Goal: Information Seeking & Learning: Learn about a topic

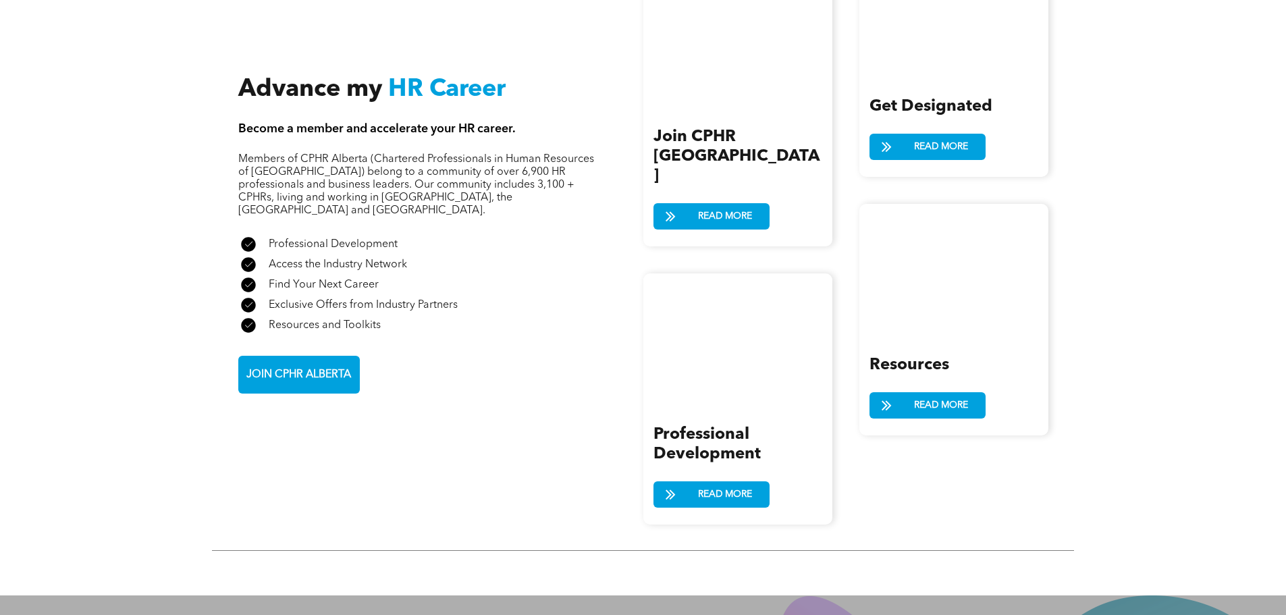
scroll to position [1486, 0]
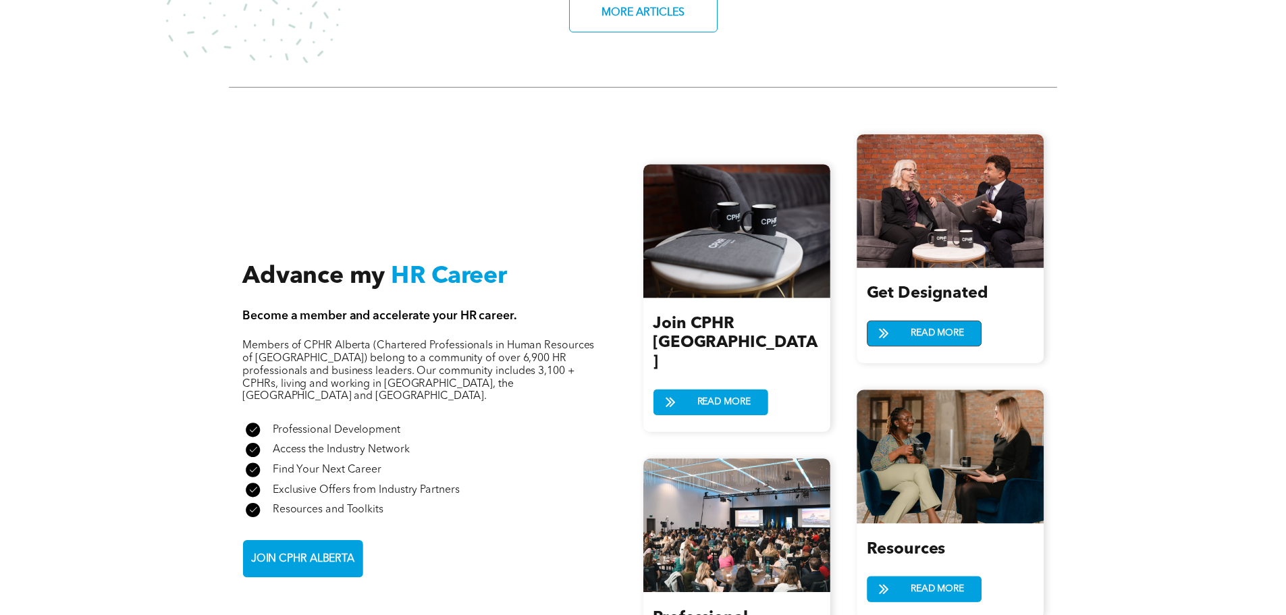
click at [910, 321] on span "READ MORE" at bounding box center [937, 333] width 63 height 25
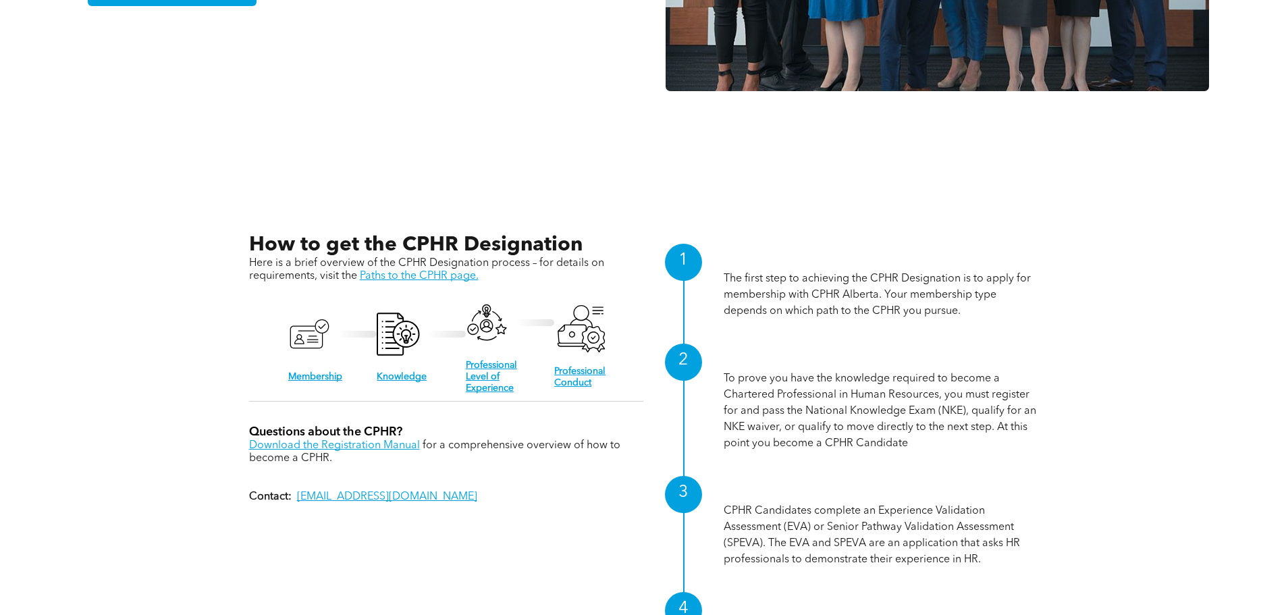
scroll to position [1486, 0]
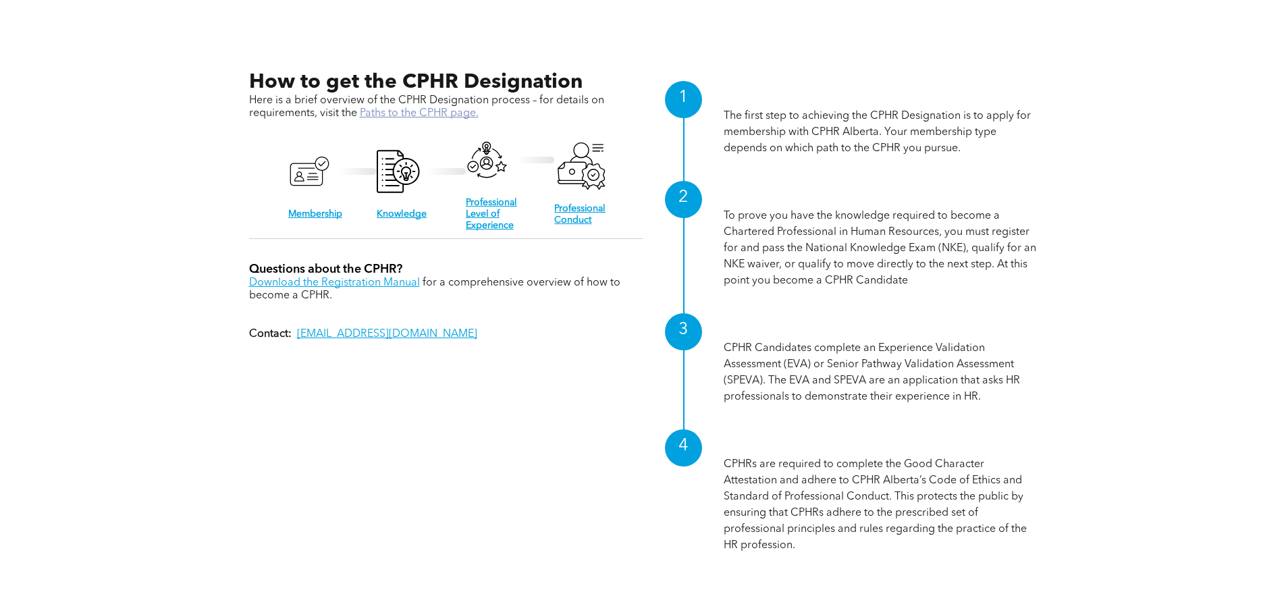
click at [403, 114] on link "Paths to the CPHR page." at bounding box center [419, 113] width 119 height 11
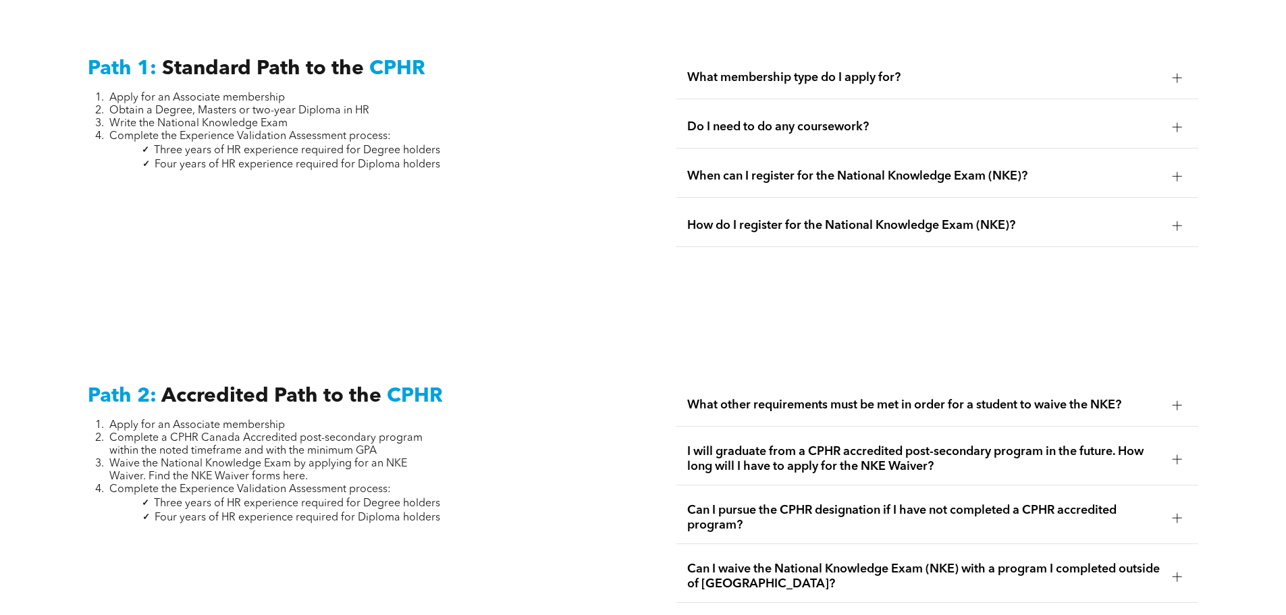
scroll to position [1823, 0]
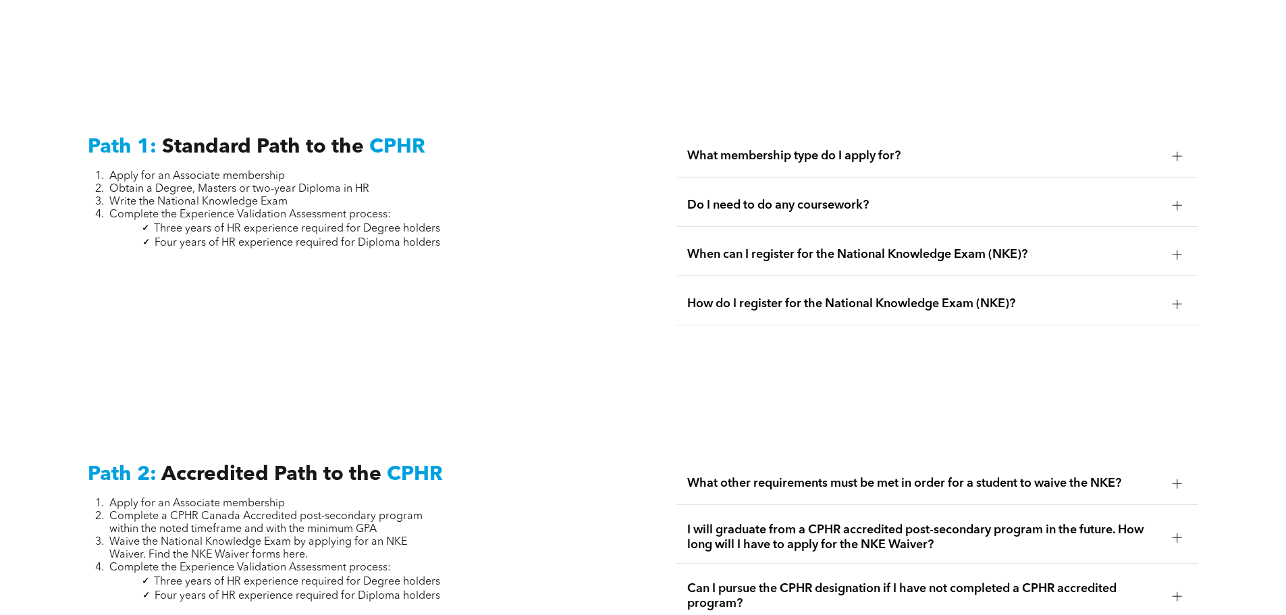
click at [827, 149] on span "What membership type do I apply for?" at bounding box center [924, 156] width 475 height 15
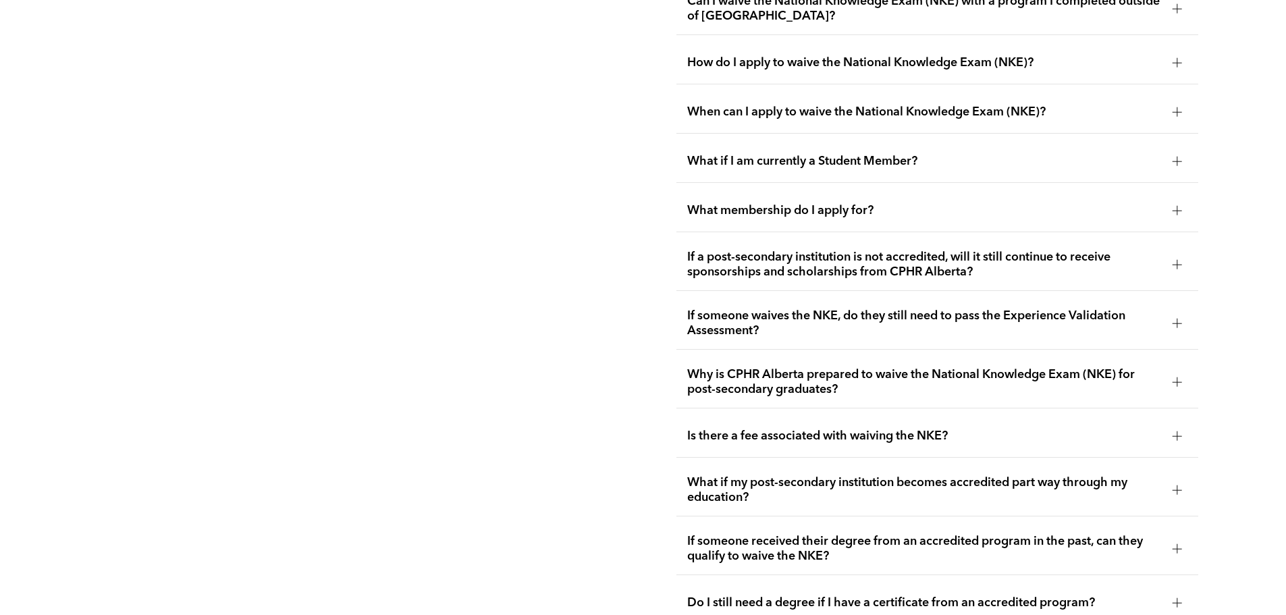
scroll to position [2498, 0]
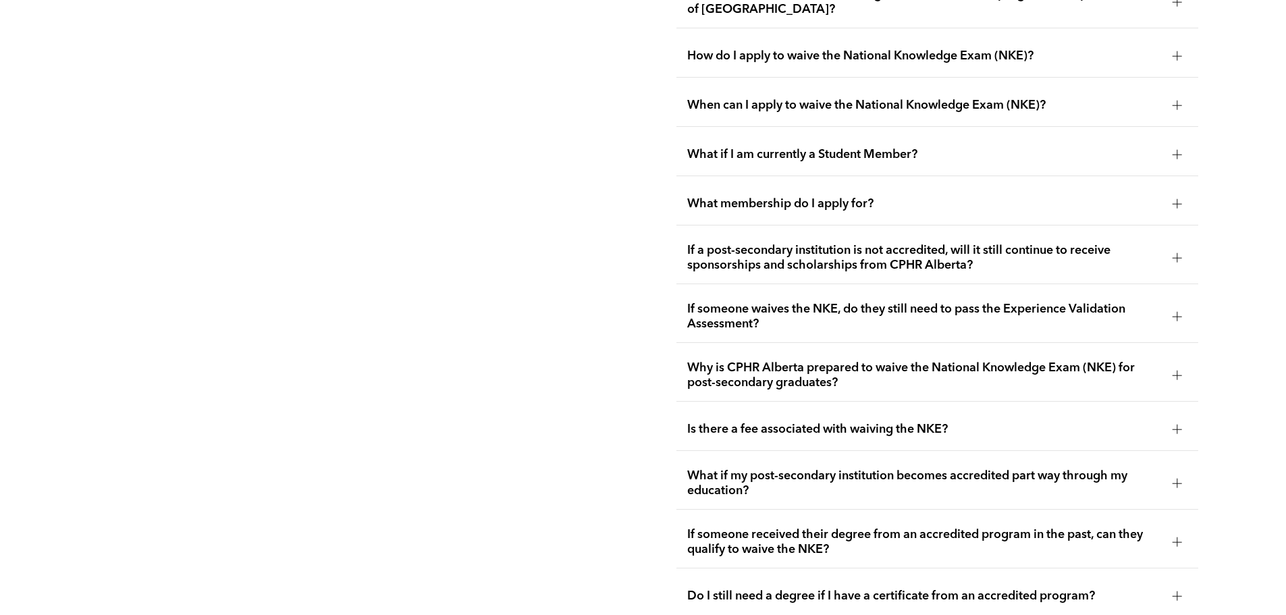
click at [803, 196] on span "What membership do I apply for?" at bounding box center [924, 203] width 475 height 15
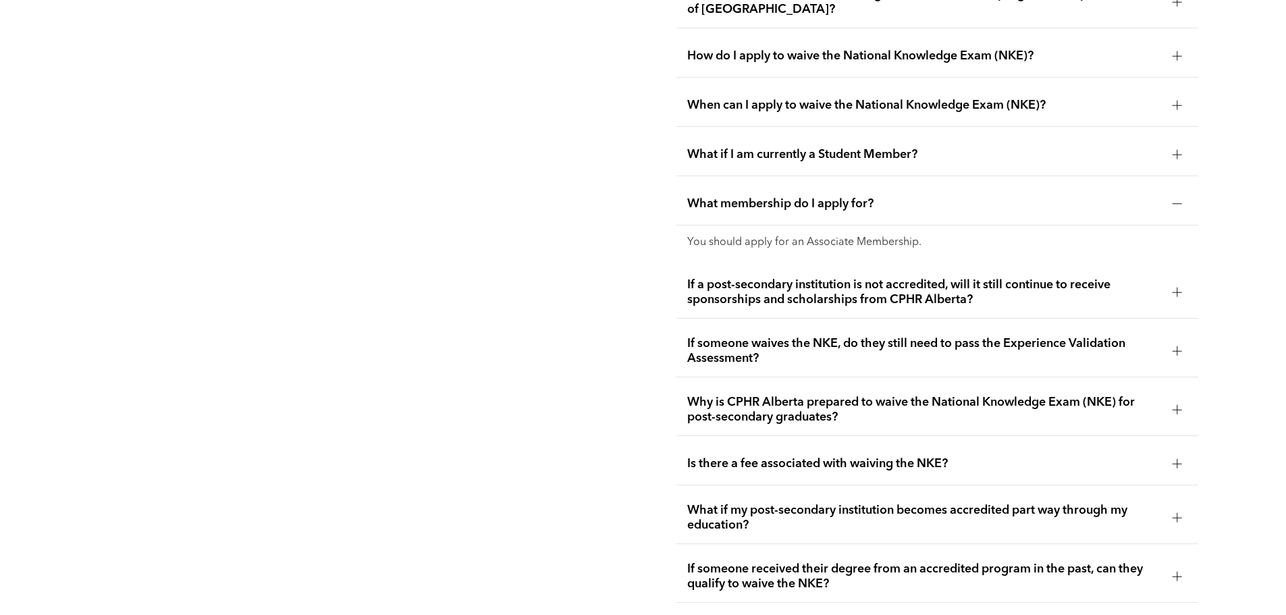
click at [727, 278] on span "If a post-secondary institution is not accredited, will it still continue to re…" at bounding box center [924, 293] width 475 height 30
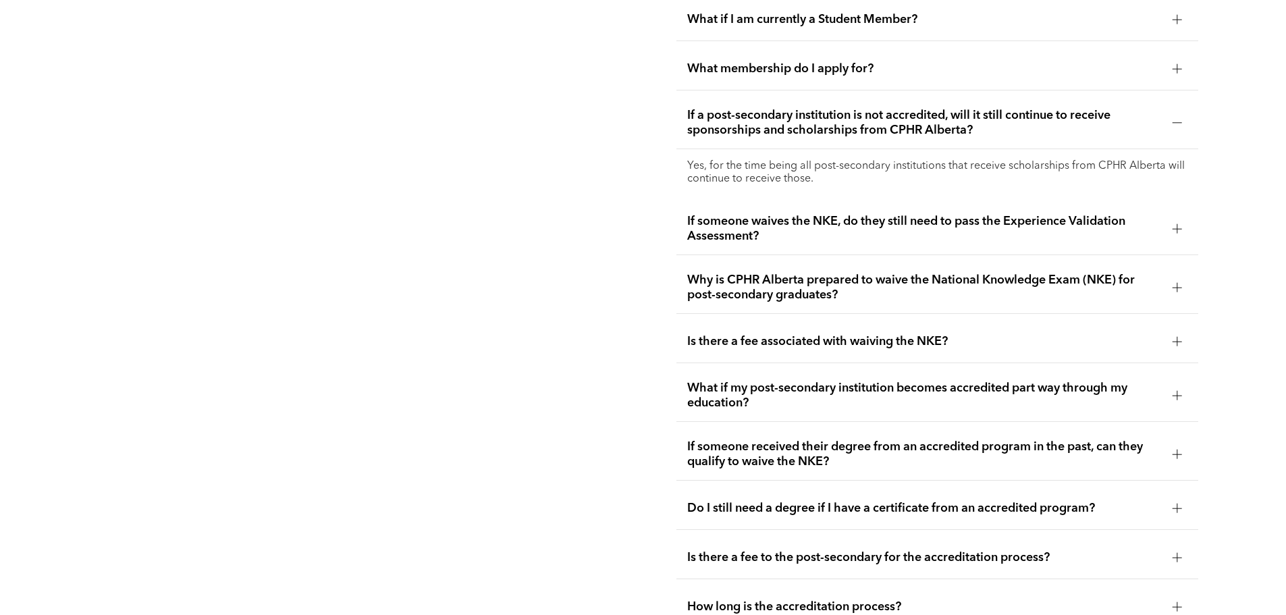
scroll to position [2769, 0]
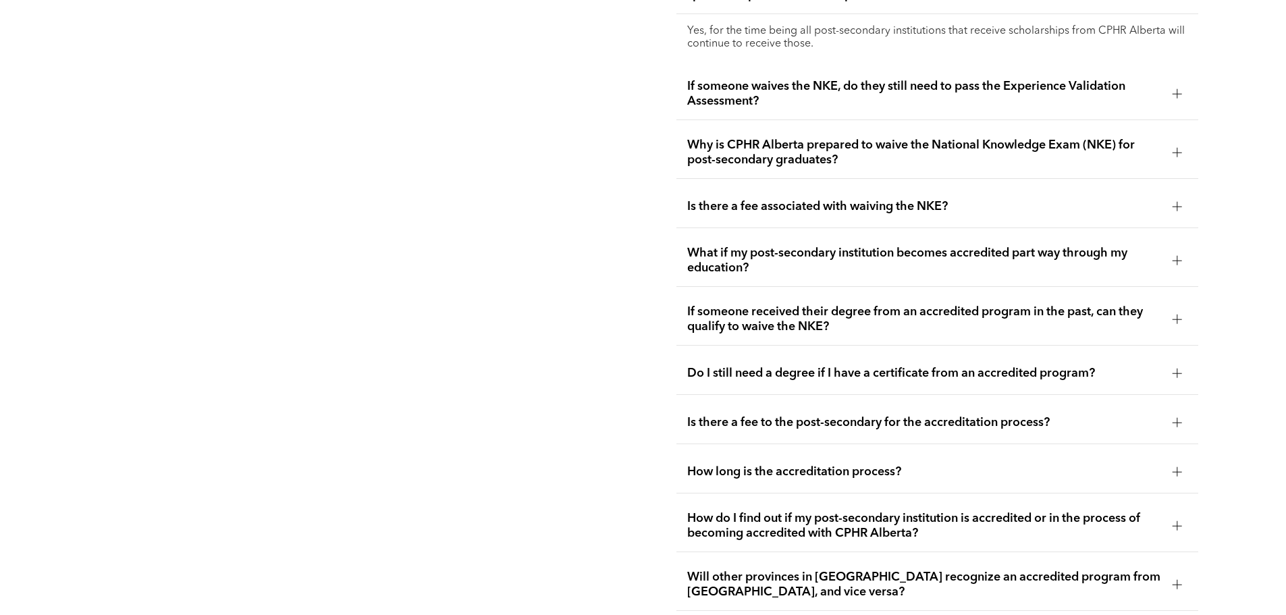
click at [945, 511] on span "How do I find out if my post-secondary institution is accredited or in the proc…" at bounding box center [924, 526] width 475 height 30
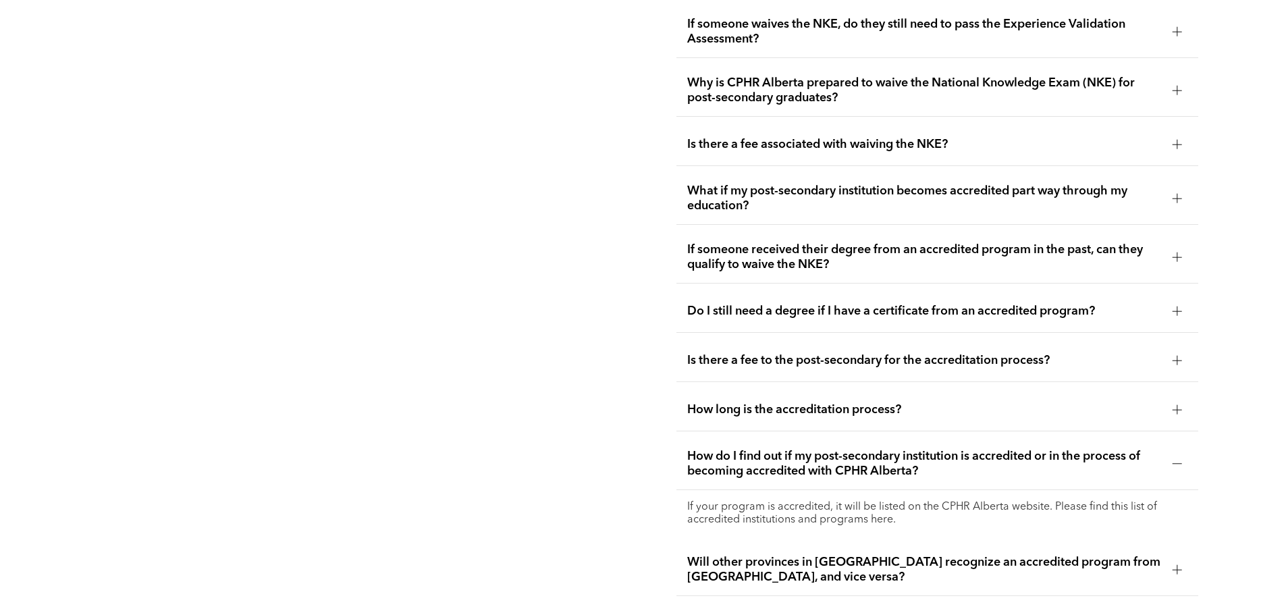
scroll to position [2971, 0]
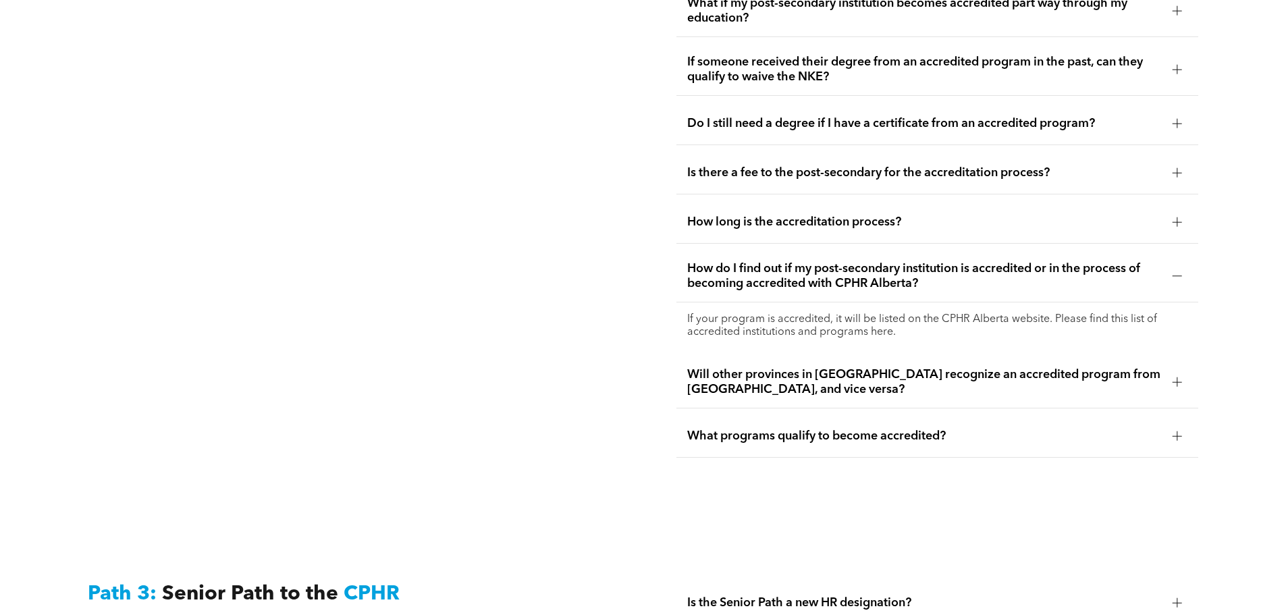
click at [879, 313] on p "If your program is accredited, it will be listed on the CPHR Alberta website. P…" at bounding box center [937, 326] width 500 height 26
click at [704, 313] on p "If your program is accredited, it will be listed on the CPHR Alberta website. P…" at bounding box center [937, 326] width 500 height 26
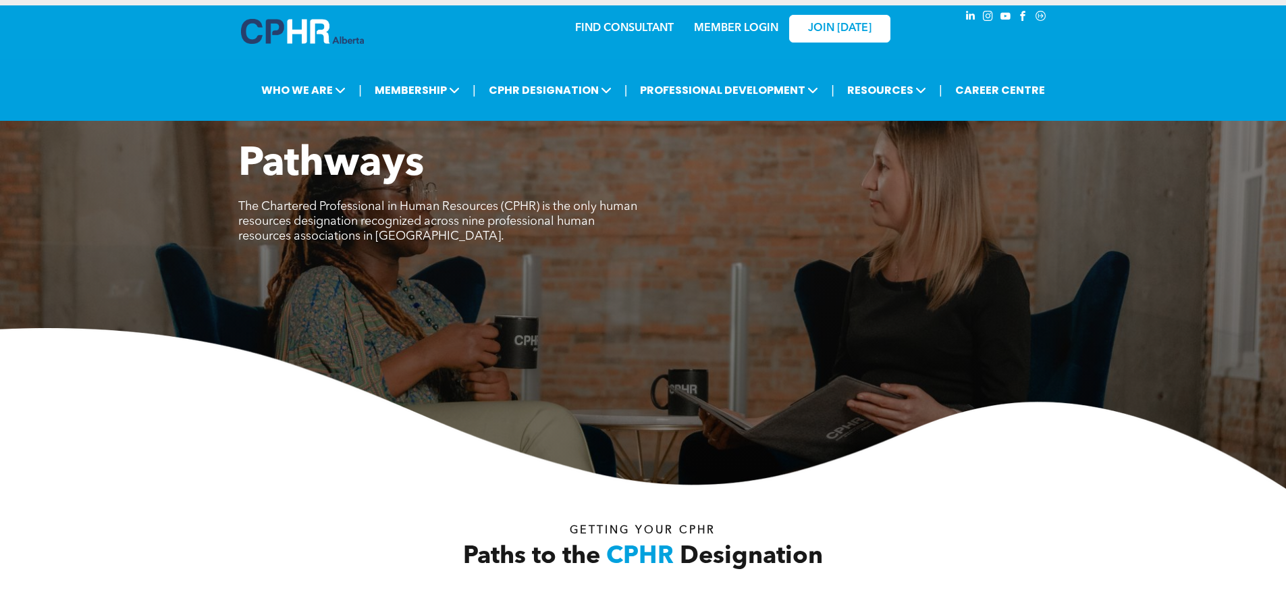
scroll to position [0, 0]
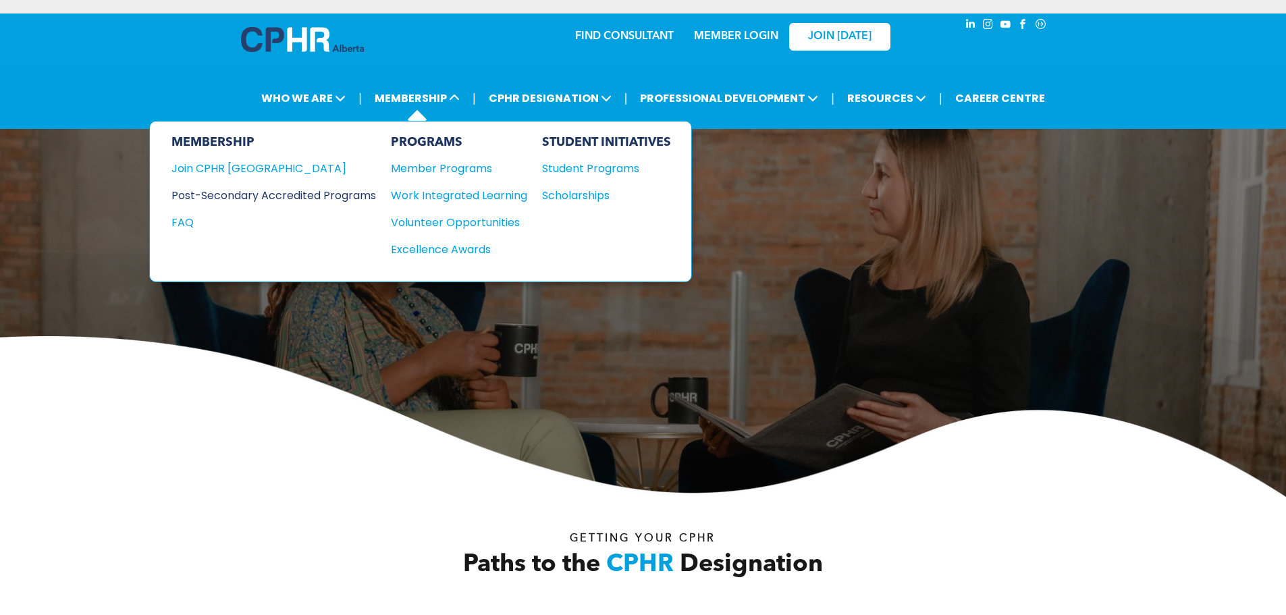
click at [343, 196] on div "Post-Secondary Accredited Programs" at bounding box center [264, 195] width 184 height 17
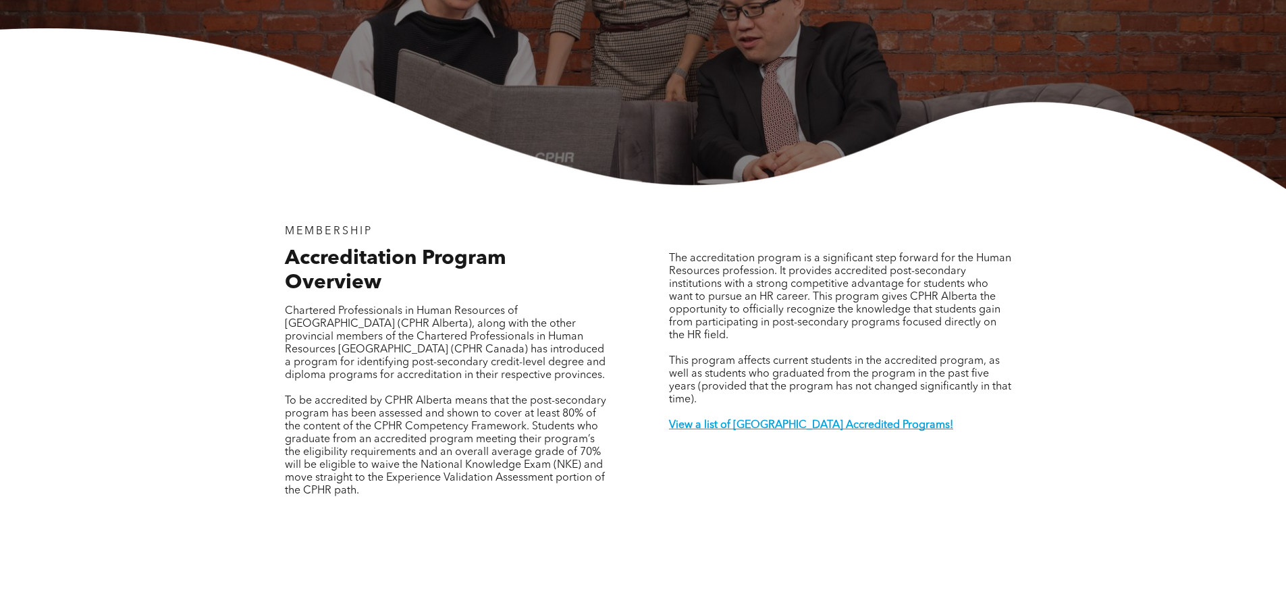
scroll to position [405, 0]
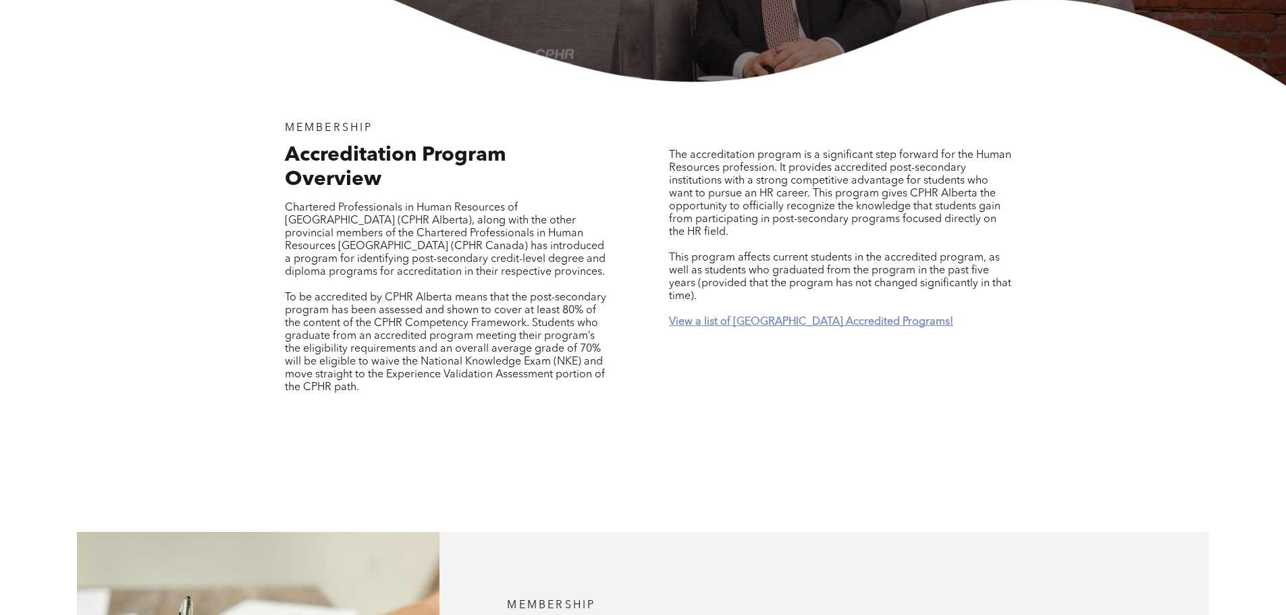
click at [685, 317] on strong "View a list of [GEOGRAPHIC_DATA] Accredited Programs!" at bounding box center [811, 322] width 284 height 11
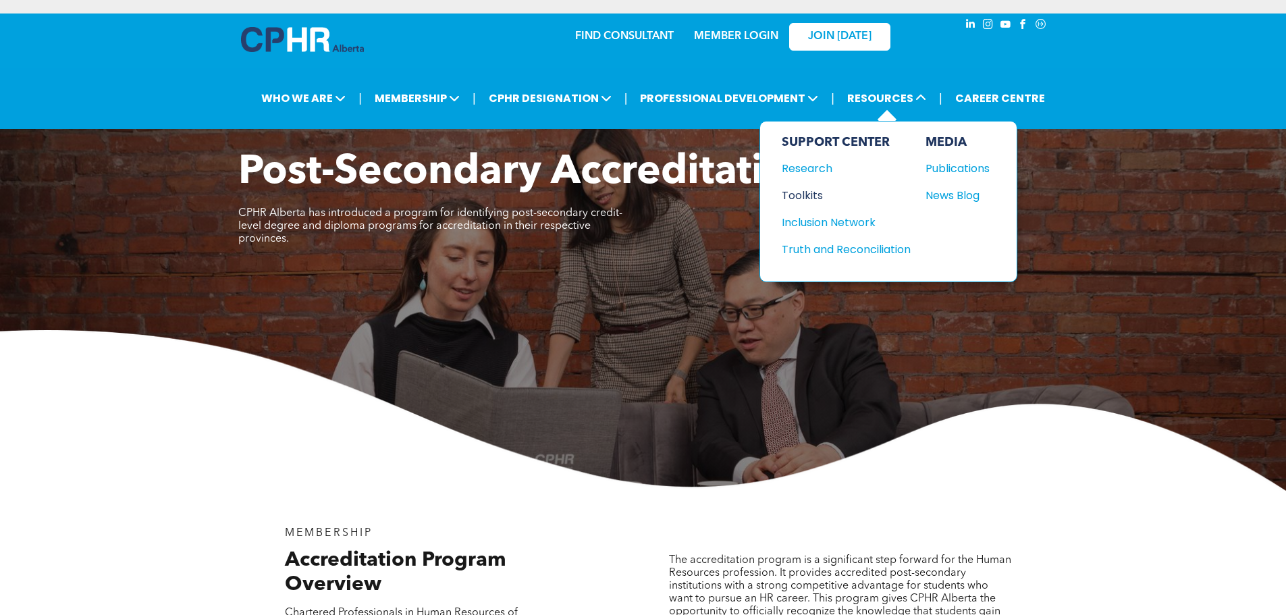
click at [802, 196] on div "Toolkits" at bounding box center [840, 195] width 116 height 17
